Goal: Find specific fact

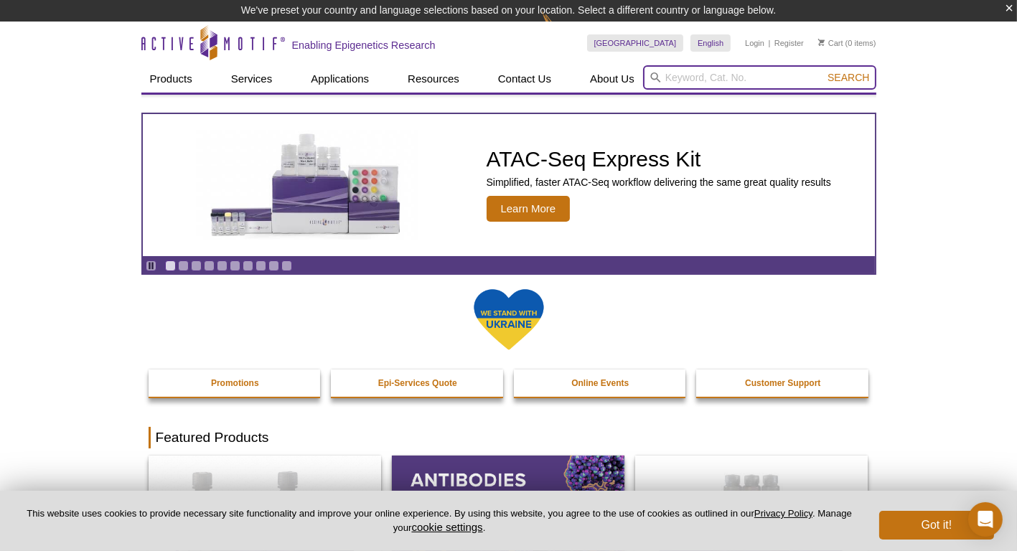
click at [679, 81] on input "search" at bounding box center [759, 77] width 233 height 24
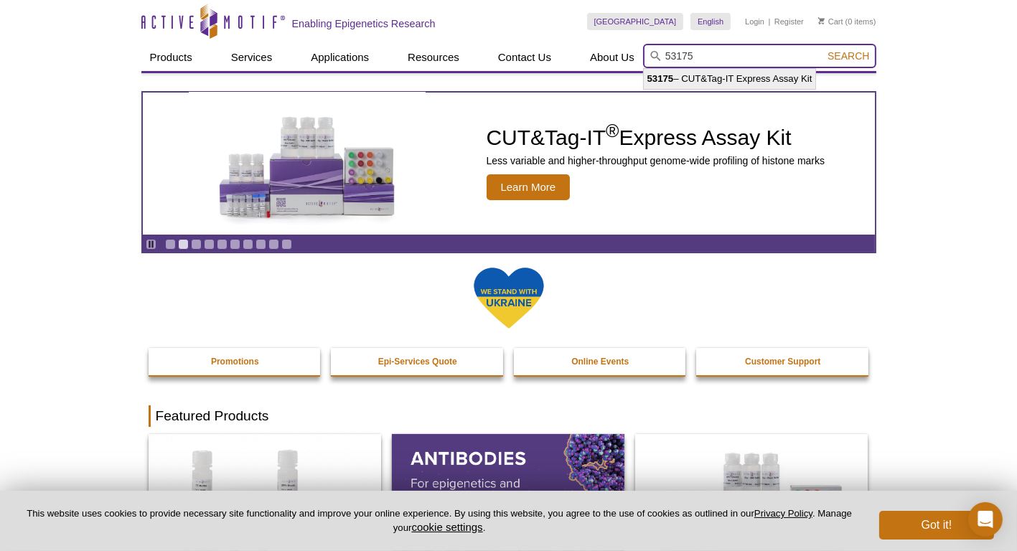
type input "53175"
click at [843, 56] on span "Search" at bounding box center [849, 55] width 42 height 11
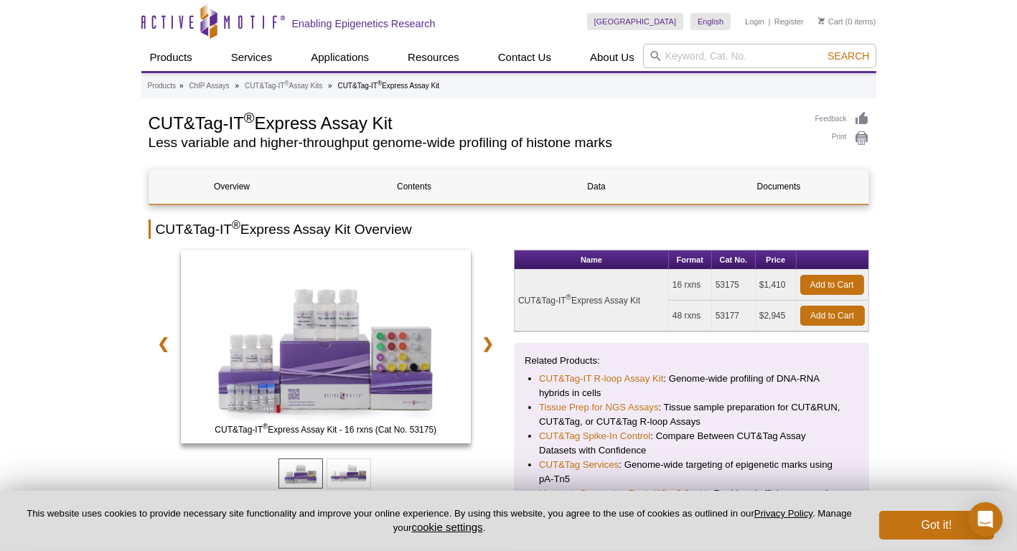
drag, startPoint x: 647, startPoint y: 299, endPoint x: 516, endPoint y: 291, distance: 131.6
click at [516, 291] on td "CUT&Tag-IT ® Express Assay Kit" at bounding box center [592, 301] width 154 height 62
copy td "CUT&Tag-IT ® Express Assay Kit"
